Goal: Book appointment/travel/reservation

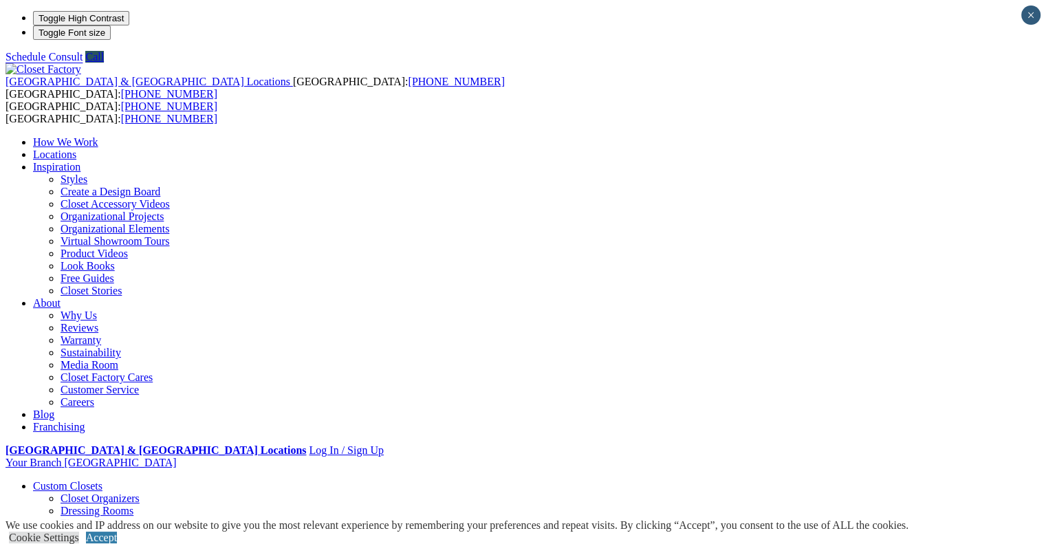
click at [55, 63] on img at bounding box center [44, 69] width 76 height 12
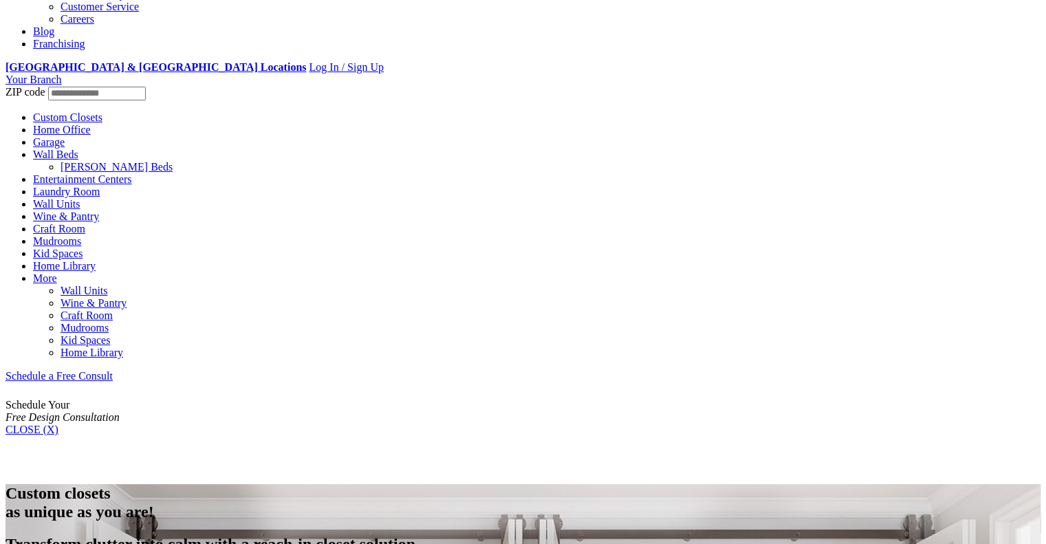
scroll to position [550, 0]
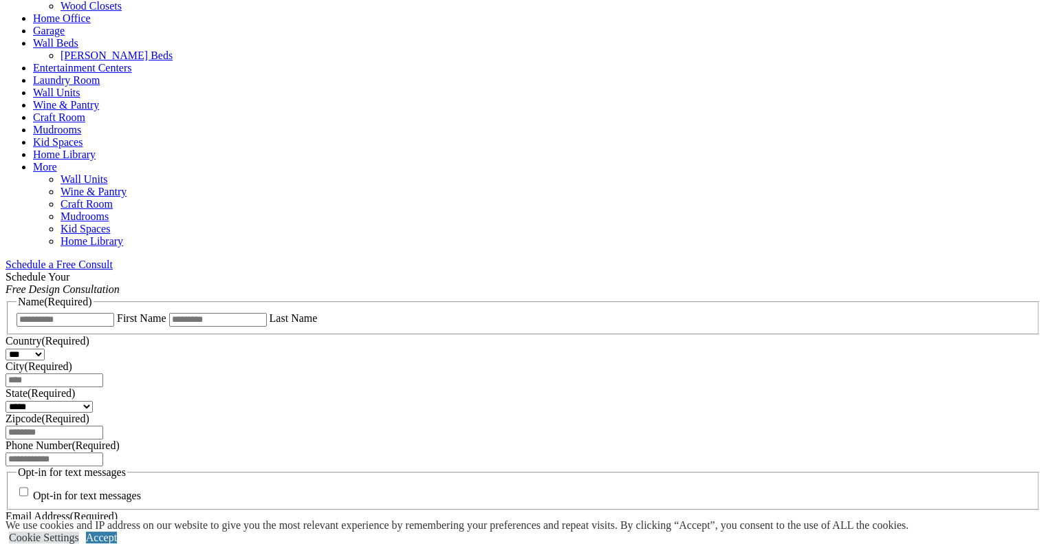
scroll to position [688, 0]
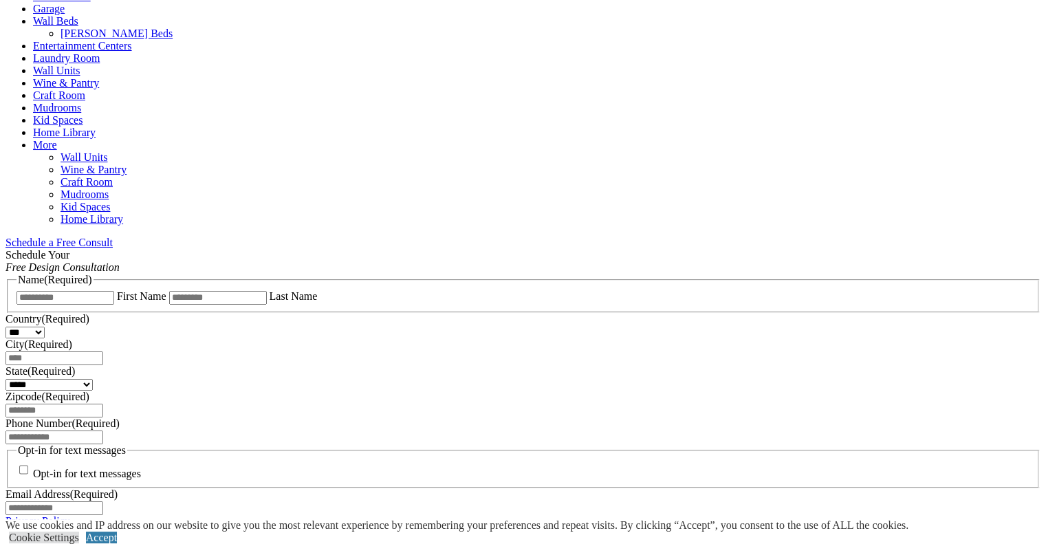
click at [113, 237] on span "Schedule a Free Consult (opens a dropdown menu)" at bounding box center [113, 243] width 0 height 12
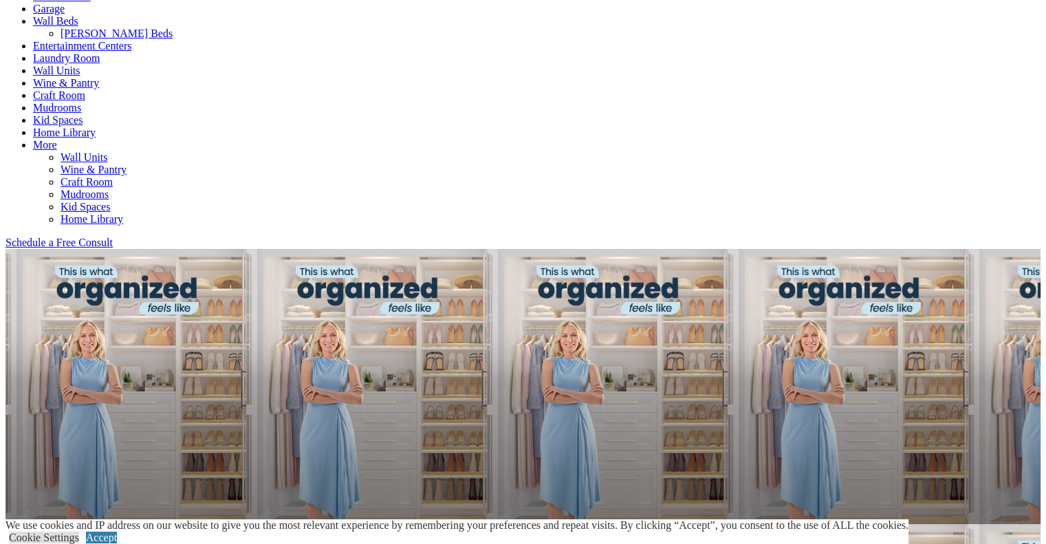
scroll to position [963, 0]
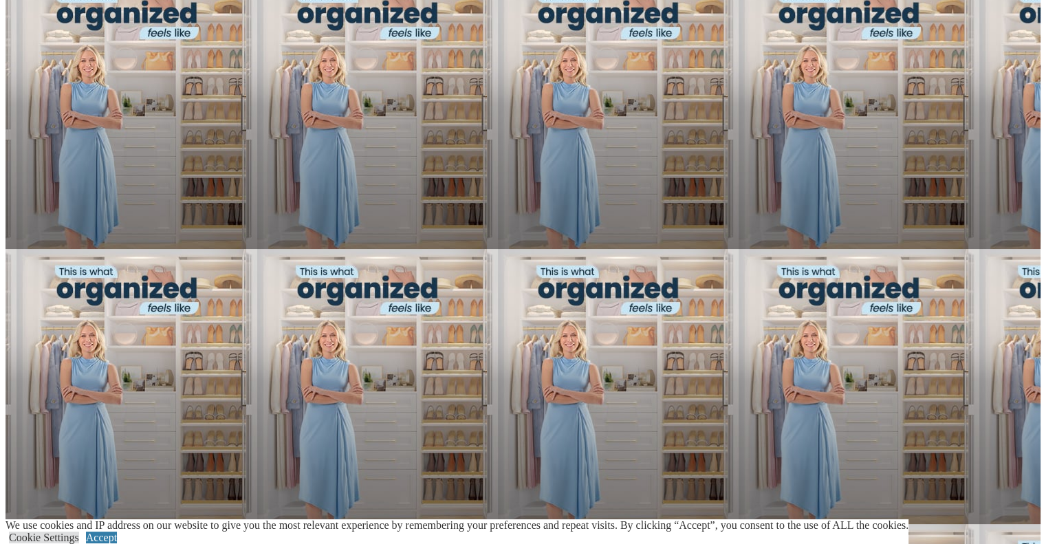
drag, startPoint x: 66, startPoint y: 125, endPoint x: 454, endPoint y: 142, distance: 388.4
copy h2 "Custom Organization Systems for Every Room in Your Home"
